Goal: Obtain resource: Download file/media

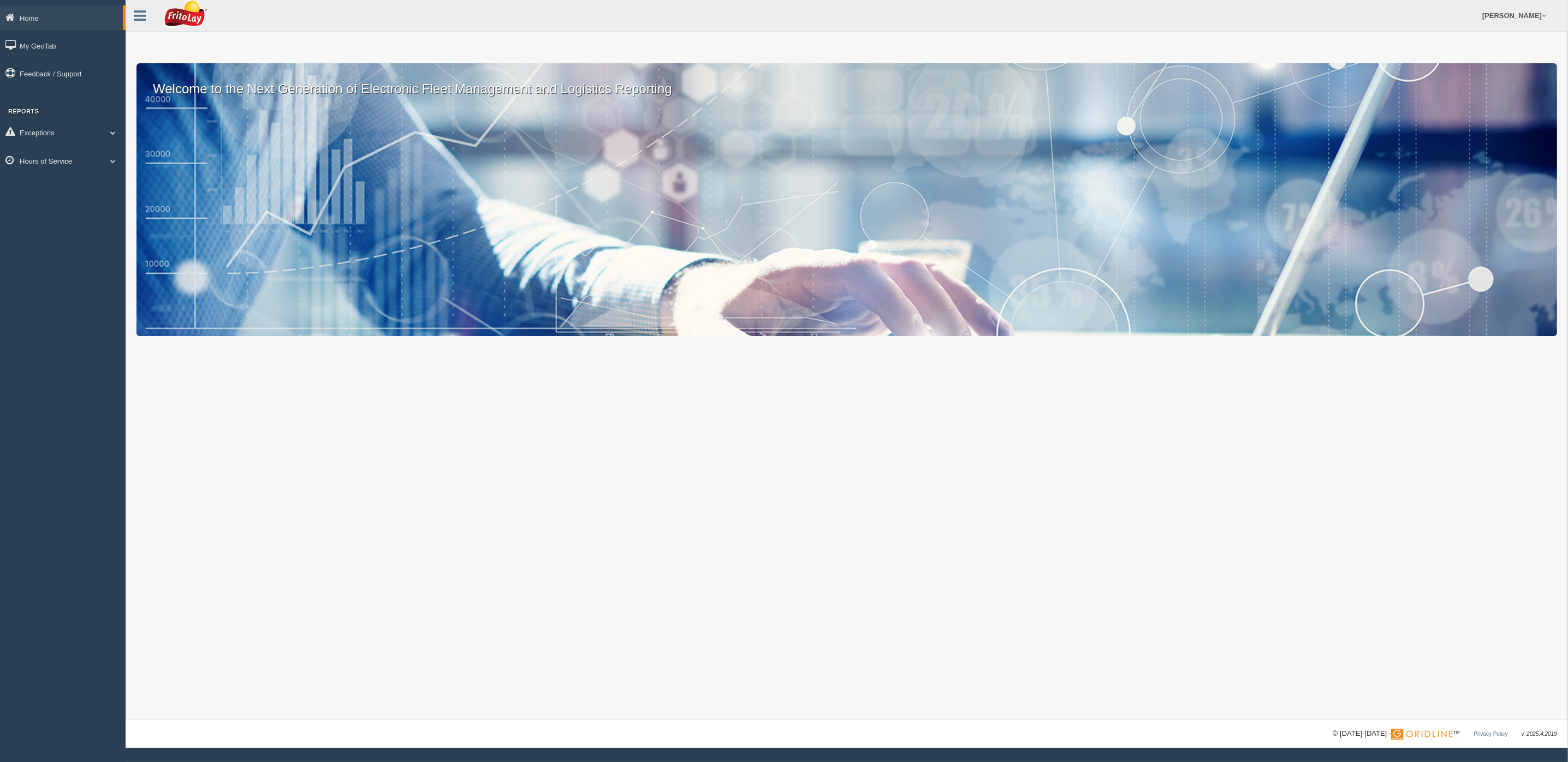
click at [110, 159] on span at bounding box center [113, 161] width 14 height 5
click at [60, 220] on link "HOS Violations" at bounding box center [72, 225] width 104 height 20
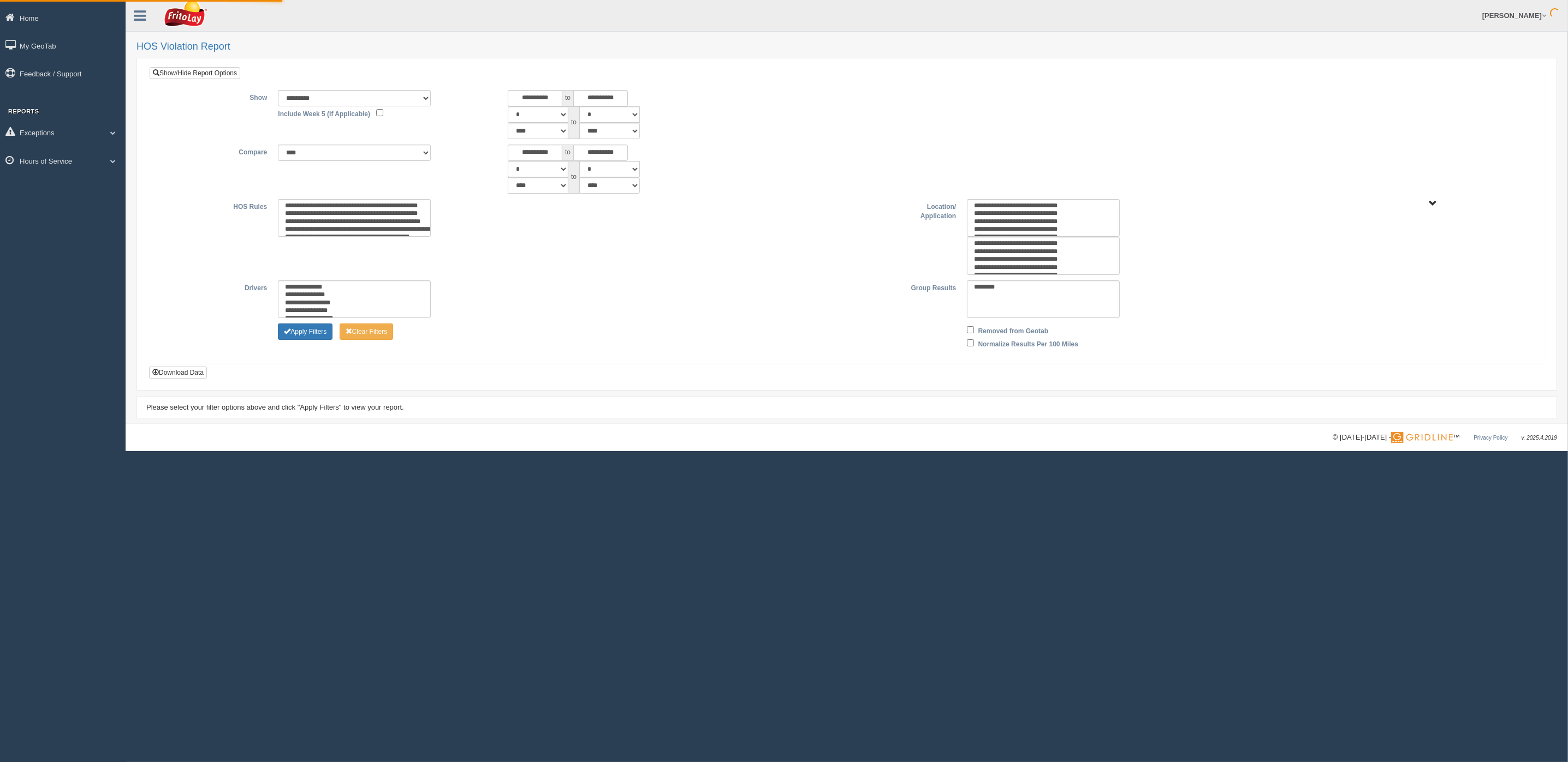
type input "********"
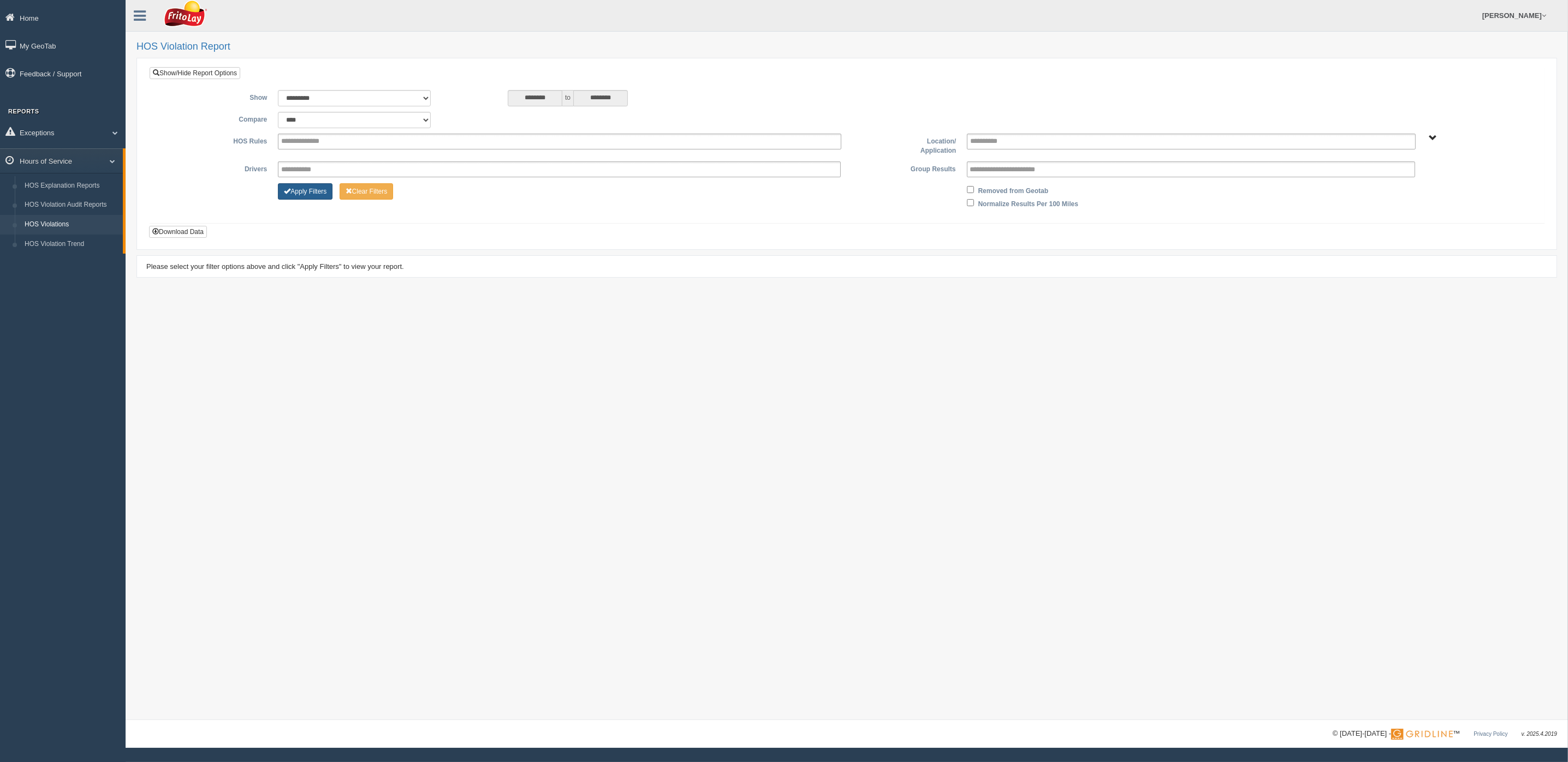
click at [309, 190] on button "Apply Filters" at bounding box center [305, 191] width 54 height 17
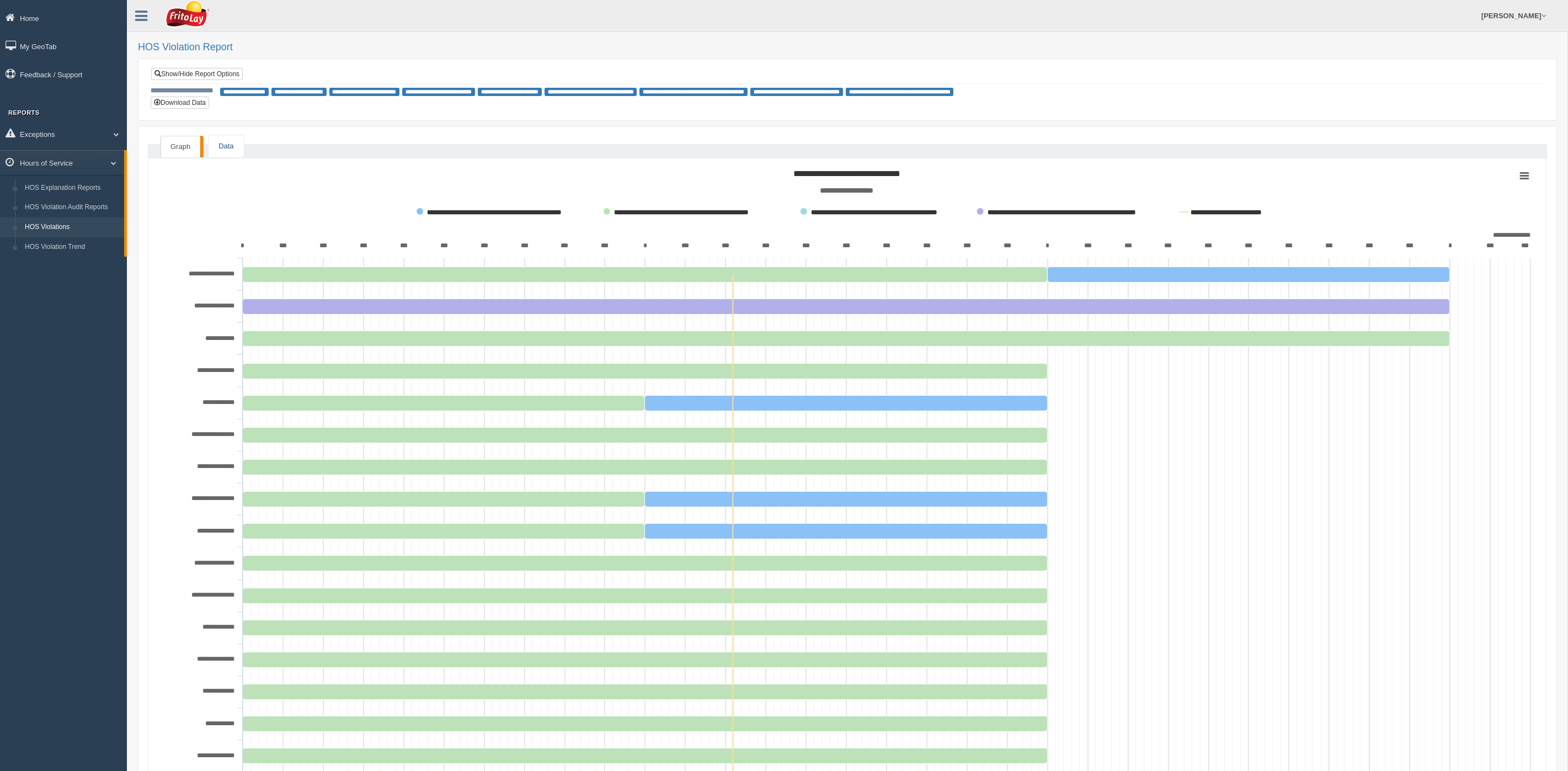
click at [229, 145] on link "Data" at bounding box center [226, 147] width 35 height 23
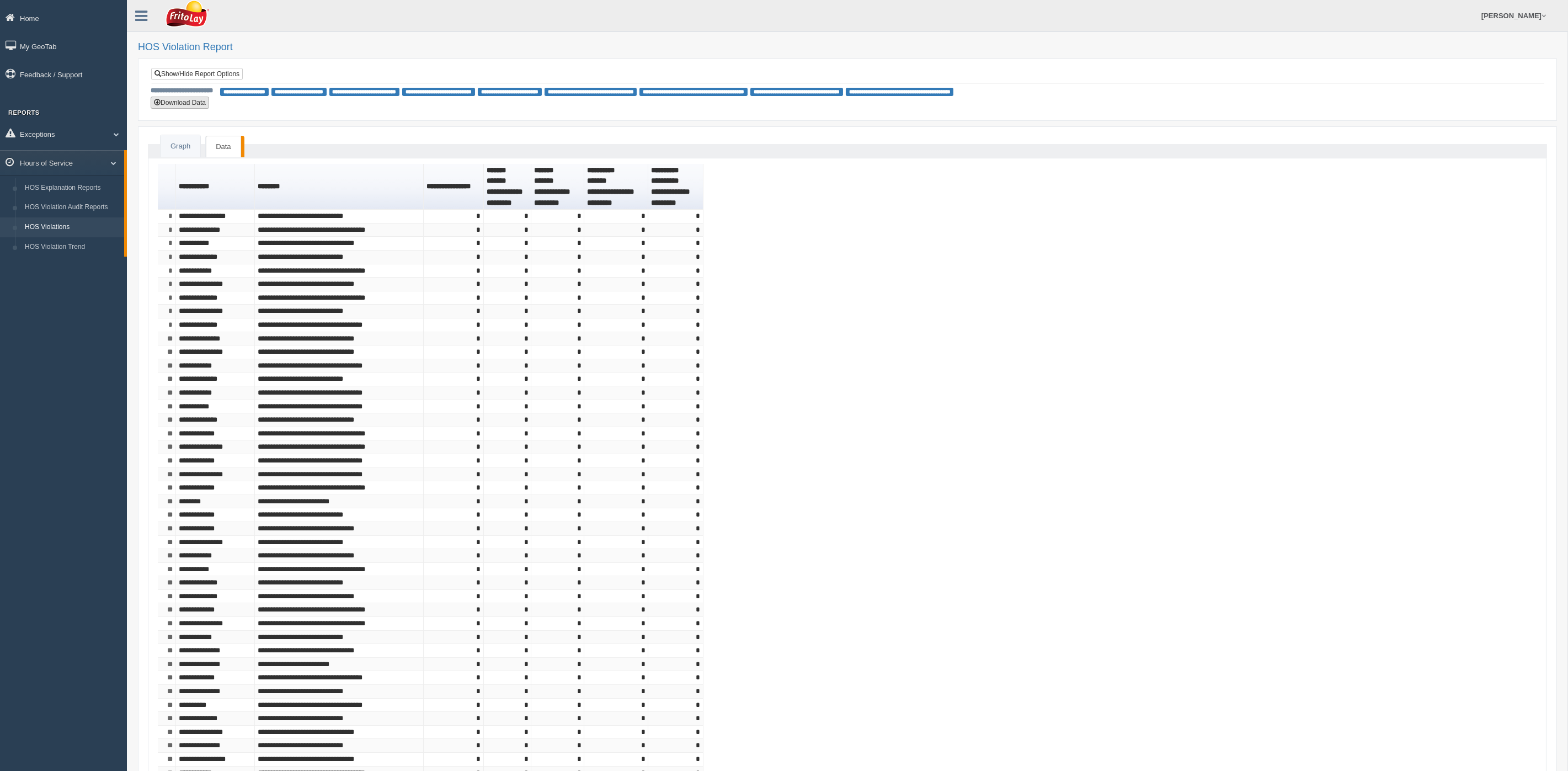
click at [181, 101] on button "Download Data" at bounding box center [180, 103] width 58 height 12
